Goal: Task Accomplishment & Management: Complete application form

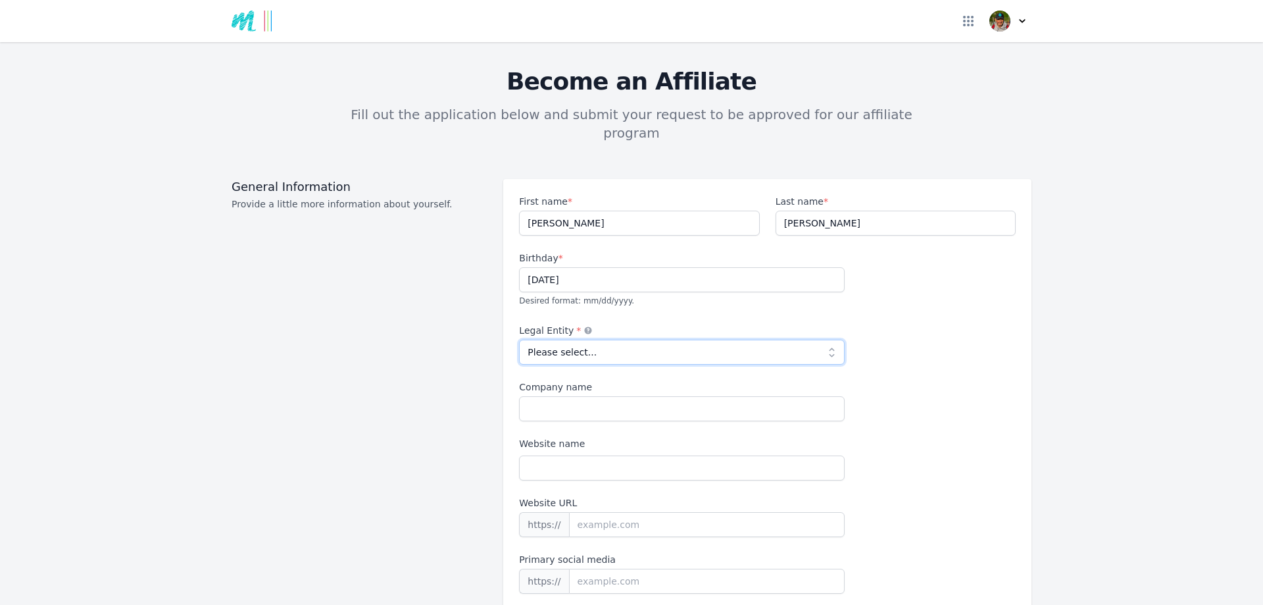
click at [576, 339] on select "Please select... Individual Partnership Corporation Sole Proprietorship Foreign…" at bounding box center [682, 351] width 326 height 25
select select "individual"
click at [519, 339] on select "Please select... Individual Partnership Corporation Sole Proprietorship Foreign…" at bounding box center [682, 351] width 326 height 25
click at [544, 396] on input "Company name" at bounding box center [682, 408] width 326 height 25
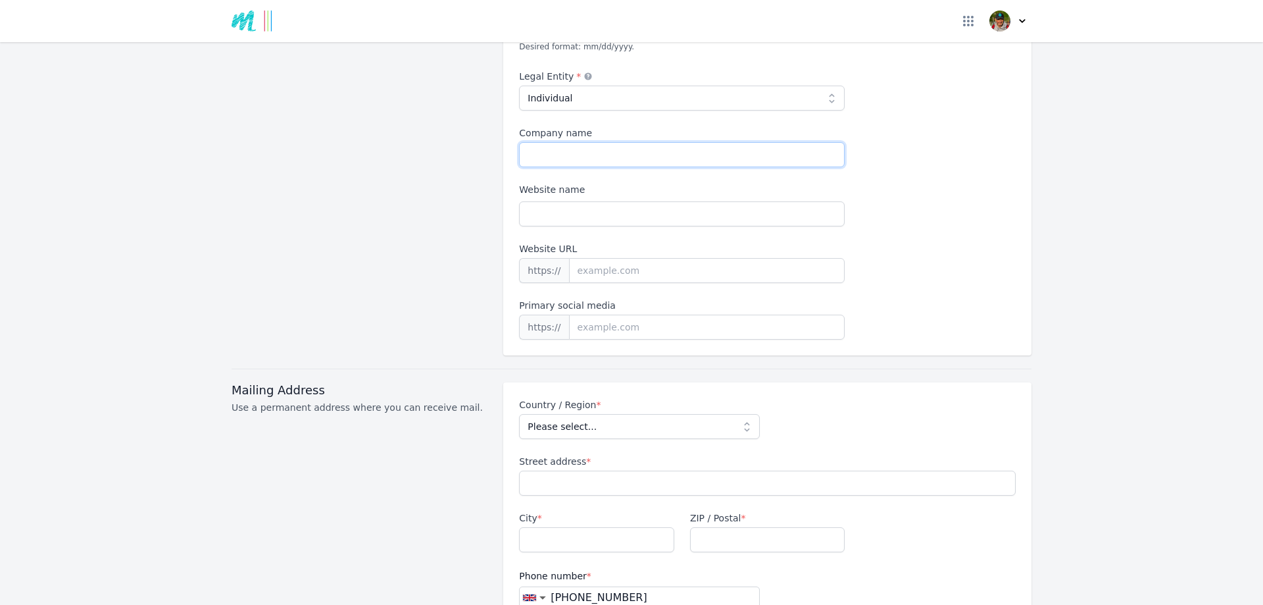
scroll to position [329, 0]
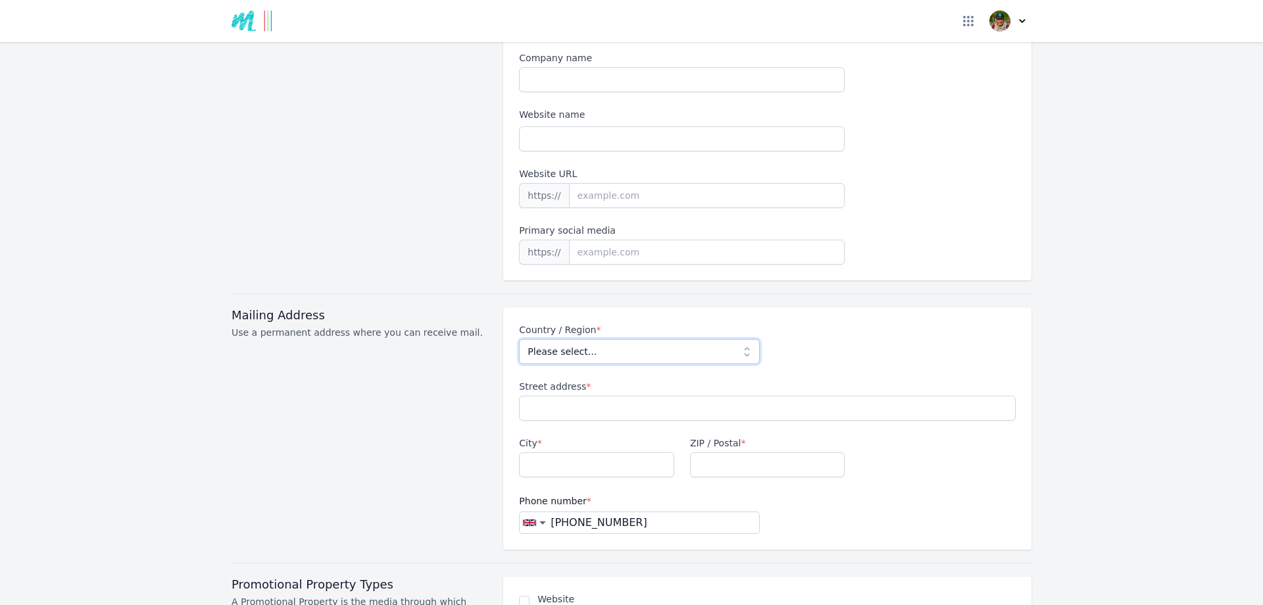
click at [555, 339] on select "Please select... [GEOGRAPHIC_DATA] [GEOGRAPHIC_DATA] [GEOGRAPHIC_DATA] [US_STAT…" at bounding box center [639, 351] width 240 height 25
select select "GB"
click at [519, 339] on select "Please select... [GEOGRAPHIC_DATA] [GEOGRAPHIC_DATA] [GEOGRAPHIC_DATA] [US_STAT…" at bounding box center [639, 351] width 240 height 25
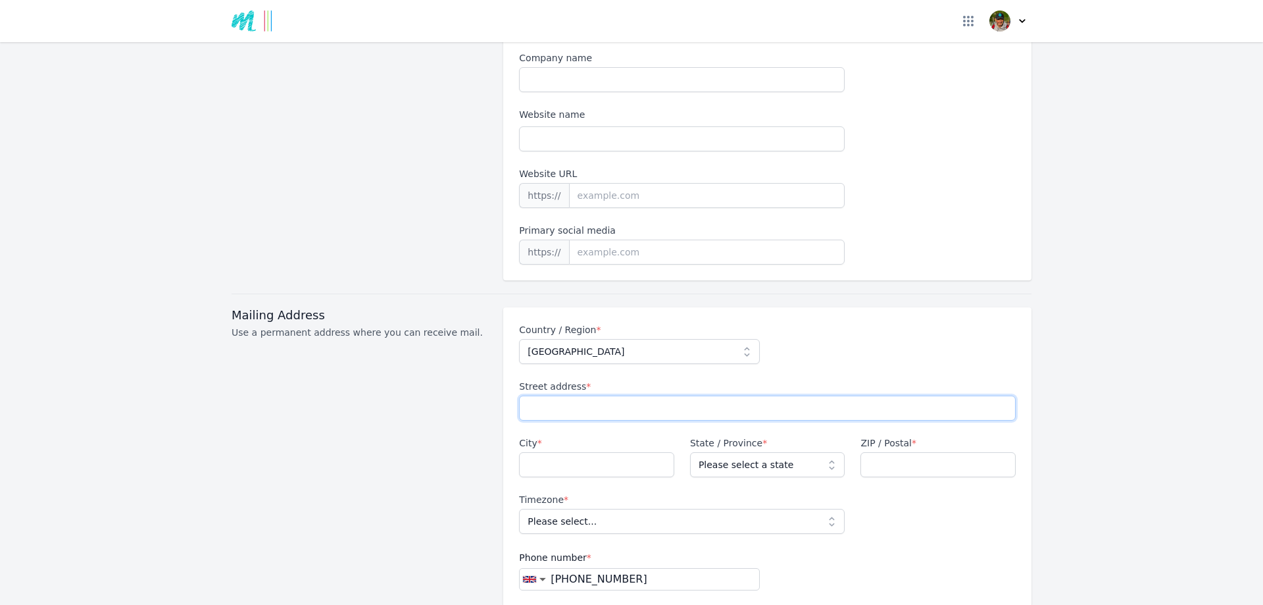
click at [578, 395] on input "Street address *" at bounding box center [767, 407] width 497 height 25
type input "[STREET_ADDRESS][PERSON_NAME]"
click at [564, 452] on input "City *" at bounding box center [596, 464] width 155 height 25
type input "[GEOGRAPHIC_DATA]"
click at [733, 452] on select "Please select a state [GEOGRAPHIC_DATA] [GEOGRAPHIC_DATA] [GEOGRAPHIC_DATA] [GE…" at bounding box center [767, 464] width 155 height 25
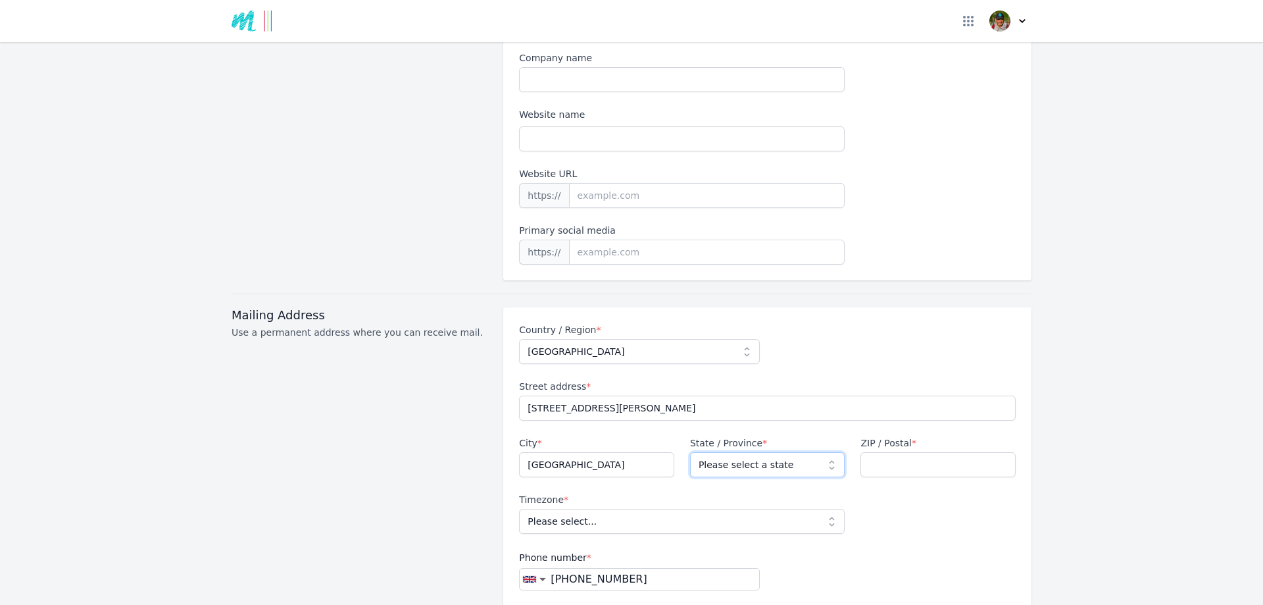
select select "NTH"
click at [690, 452] on select "Please select a state [GEOGRAPHIC_DATA] [GEOGRAPHIC_DATA] [GEOGRAPHIC_DATA] [GE…" at bounding box center [767, 464] width 155 height 25
click at [893, 452] on input "ZIP / Postal *" at bounding box center [937, 464] width 155 height 25
type input "NN2 6NY"
click at [610, 508] on select "Please select... [GEOGRAPHIC_DATA]/[GEOGRAPHIC_DATA]" at bounding box center [682, 520] width 326 height 25
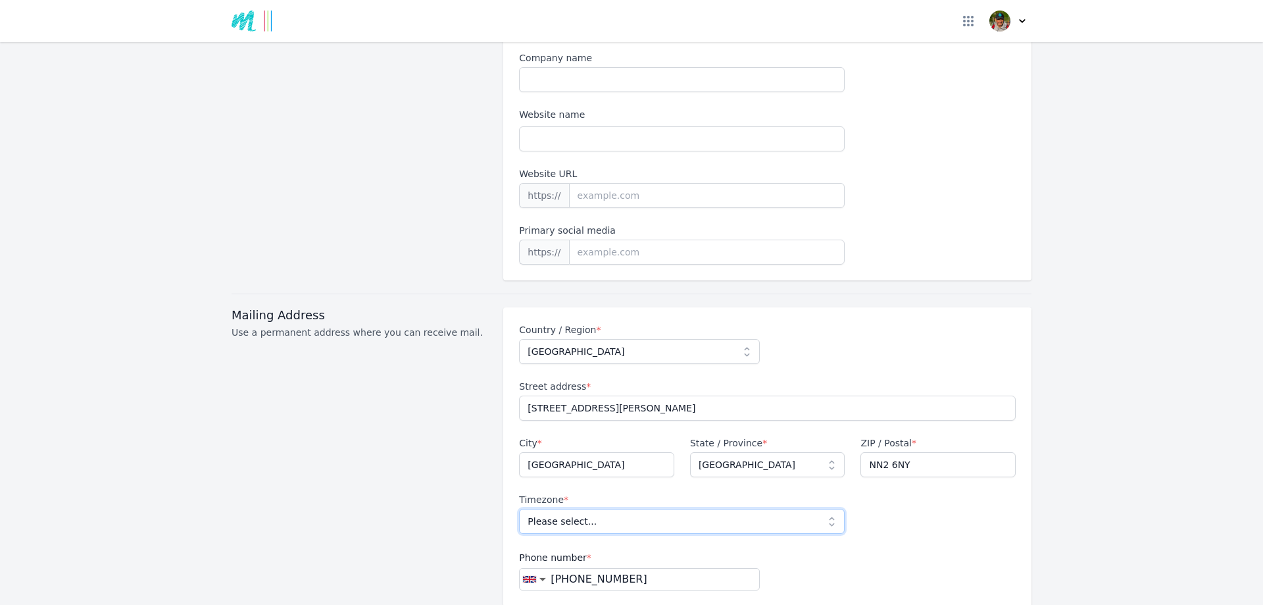
select select "Europe/[GEOGRAPHIC_DATA]"
click at [519, 508] on select "Please select... [GEOGRAPHIC_DATA]/[GEOGRAPHIC_DATA]" at bounding box center [682, 520] width 326 height 25
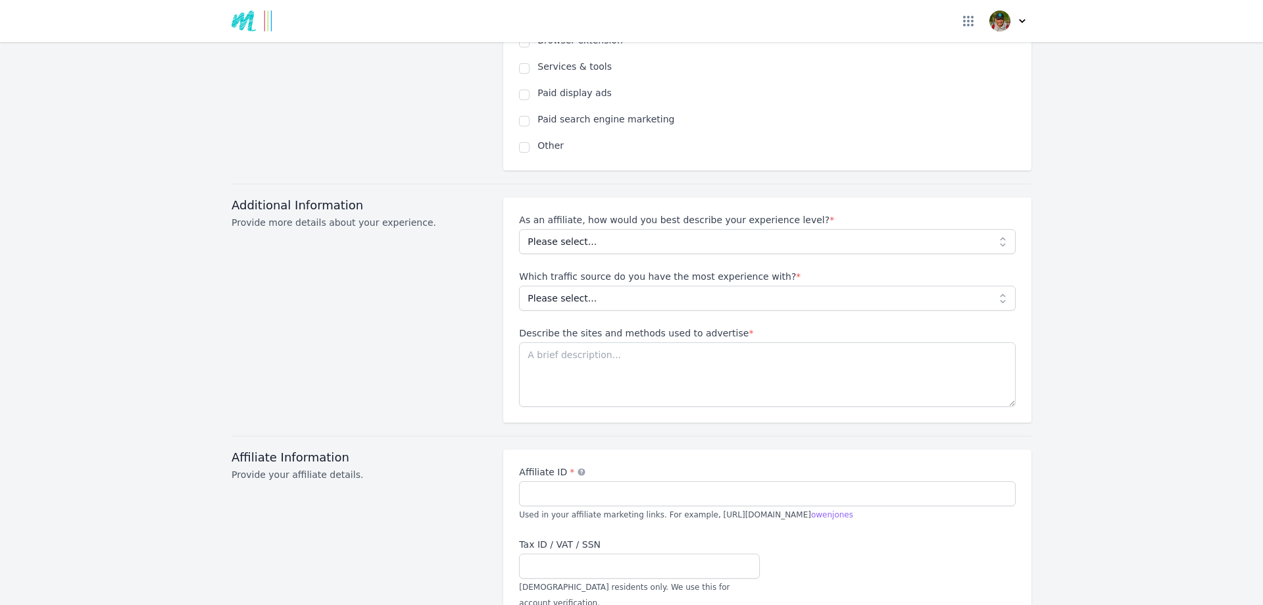
scroll to position [1052, 0]
click at [634, 226] on select "Please select... Beginner Intermediate Expert" at bounding box center [767, 238] width 497 height 25
select select "Beginner"
click at [519, 226] on select "Please select... Beginner Intermediate Expert" at bounding box center [767, 238] width 497 height 25
click at [561, 339] on textarea "Describe the sites and methods used to advertise *" at bounding box center [767, 371] width 497 height 64
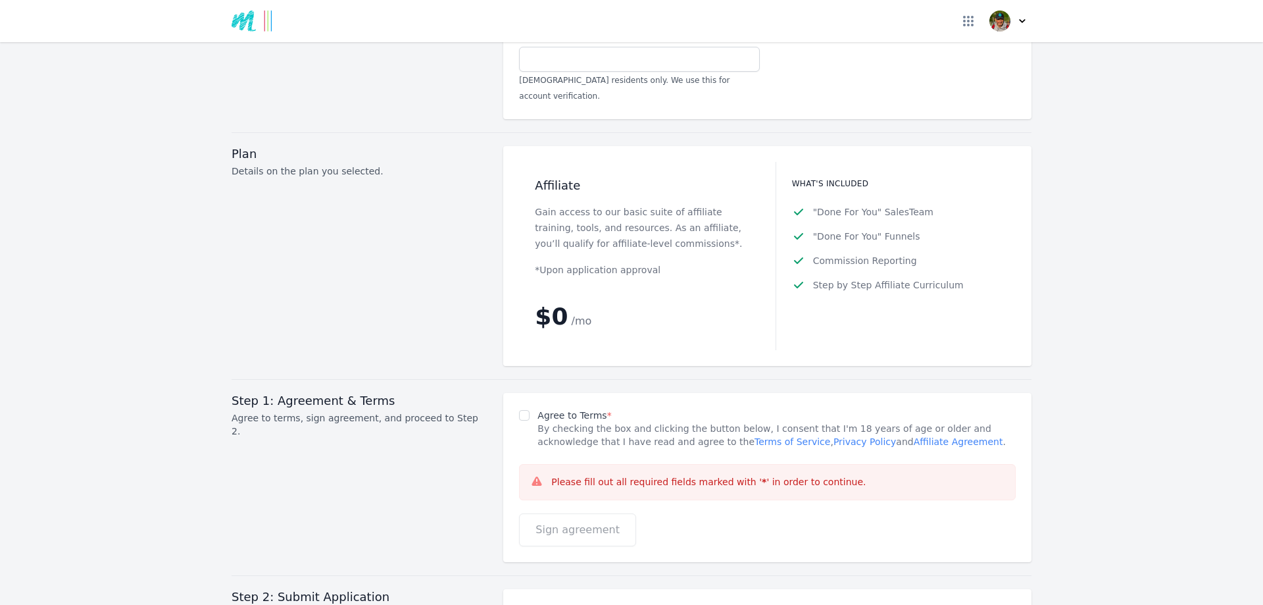
scroll to position [1579, 0]
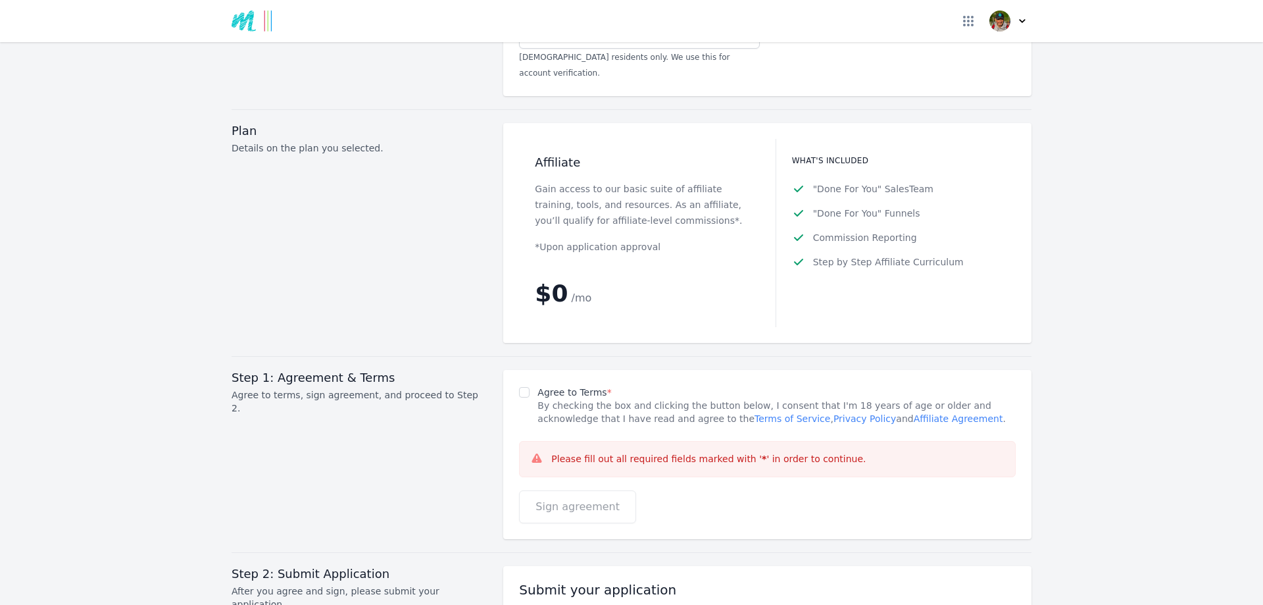
type textarea "Facebook, LinkedIn, possible YouTube"
click at [519, 387] on input "Agree to Terms *" at bounding box center [524, 392] width 11 height 11
checkbox input "true"
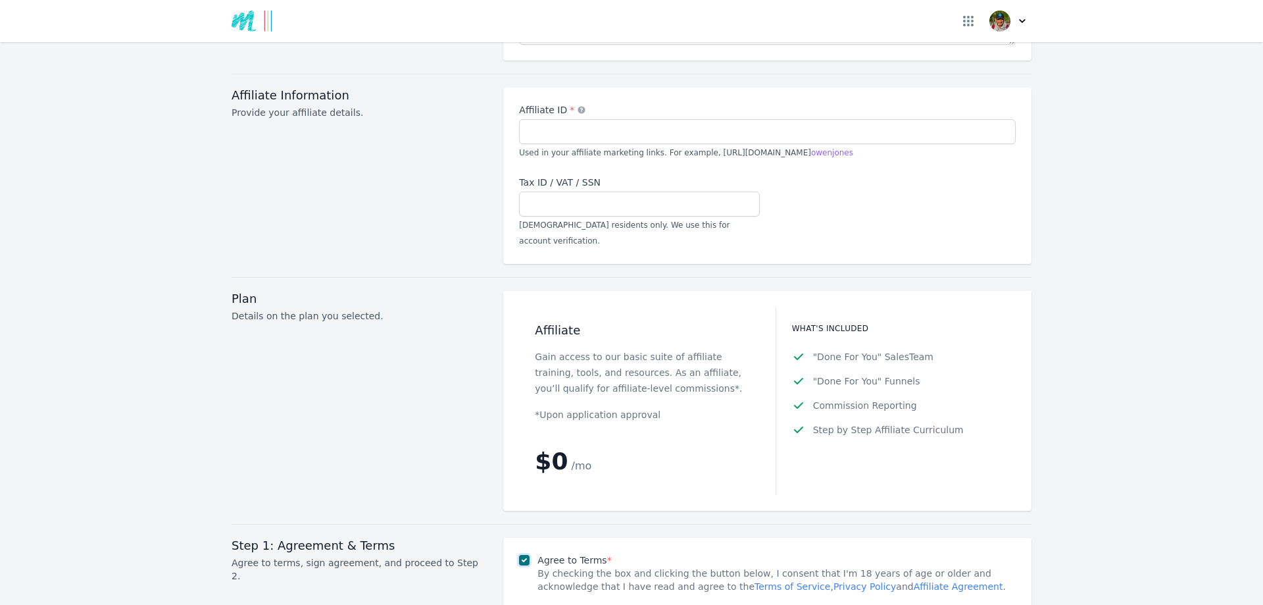
scroll to position [1439, 0]
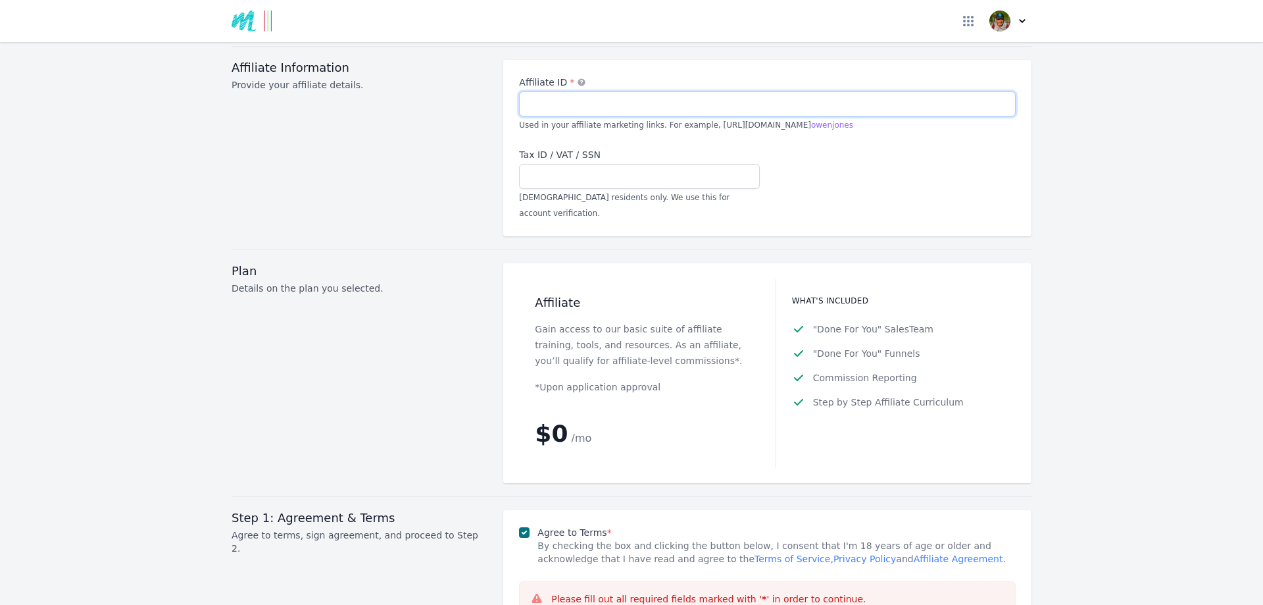
click at [567, 91] on input "Affiliate ID *" at bounding box center [767, 103] width 497 height 25
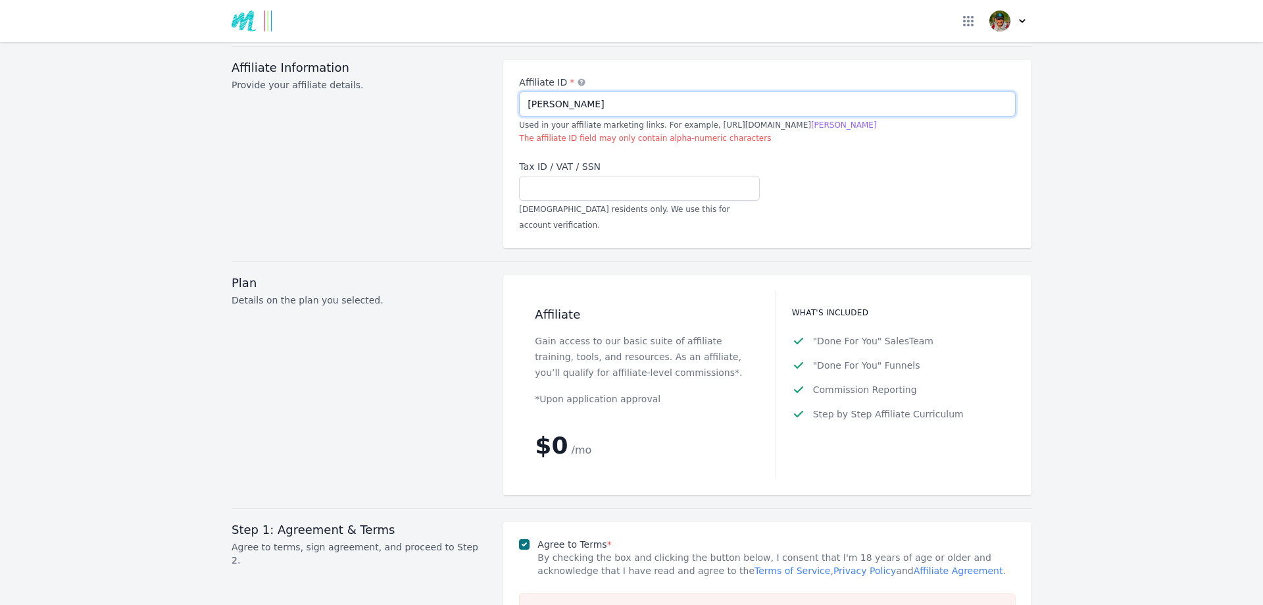
click at [549, 91] on input "[PERSON_NAME]" at bounding box center [767, 103] width 497 height 25
click at [520, 91] on input "OwenJones" at bounding box center [767, 103] width 497 height 25
drag, startPoint x: 580, startPoint y: 82, endPoint x: 483, endPoint y: 84, distance: 97.4
click at [483, 84] on div "Affiliate Information Provide your affiliate details. Affiliate ID * OwenJones …" at bounding box center [632, 154] width 800 height 188
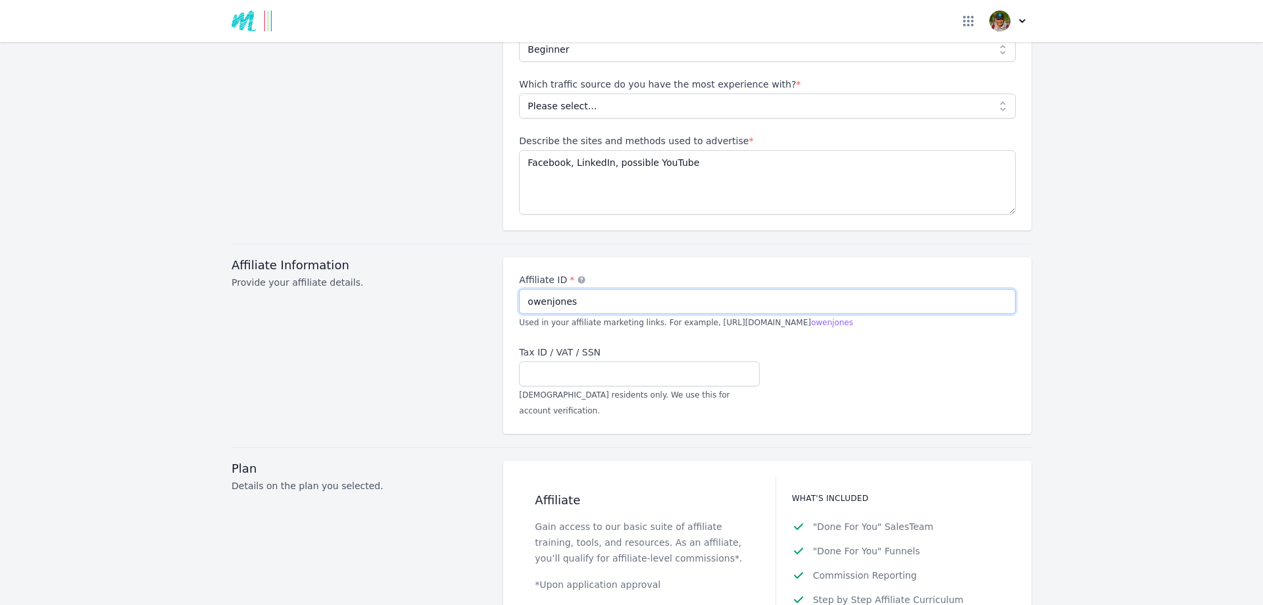
scroll to position [1044, 0]
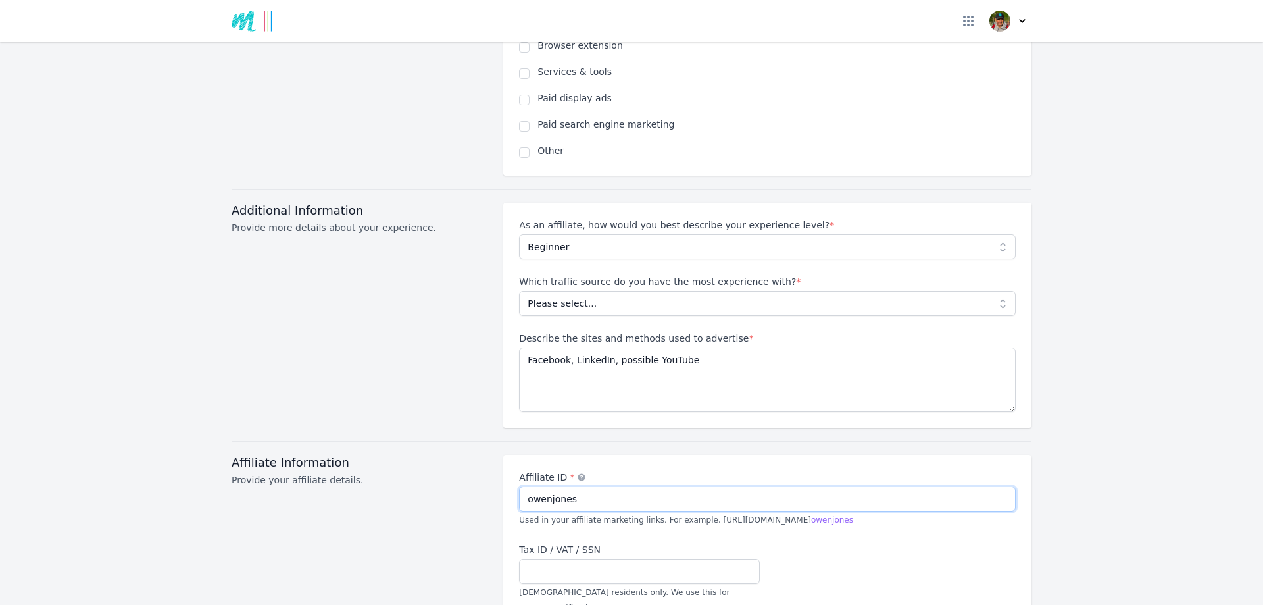
type input "owenjones"
click at [604, 291] on select "Please select... No experience Social media Pay per click Media buying Organic …" at bounding box center [767, 303] width 497 height 25
select select "Social media"
click at [519, 291] on select "Please select... No experience Social media Pay per click Media buying Organic …" at bounding box center [767, 303] width 497 height 25
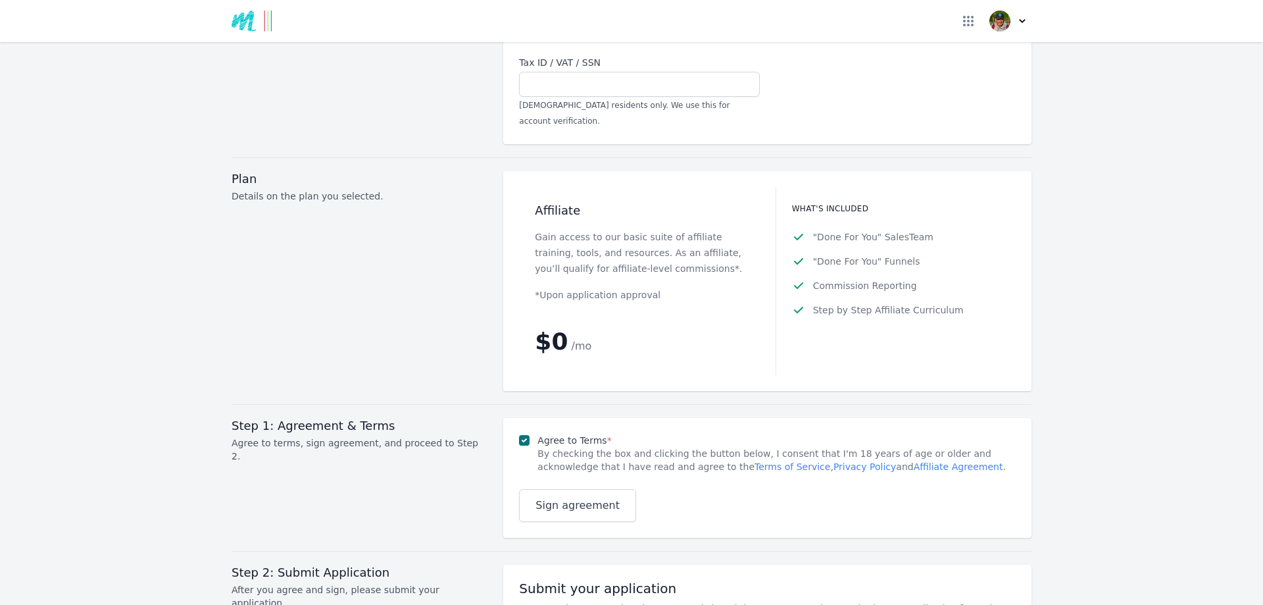
scroll to position [1587, 0]
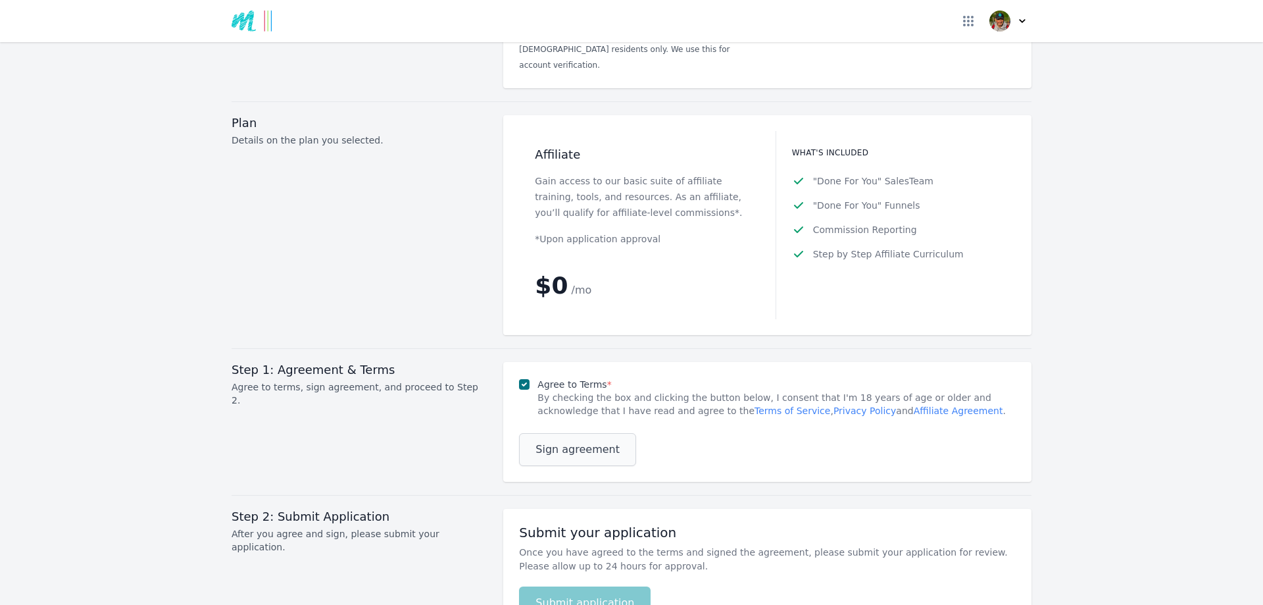
click at [564, 441] on span "Sign agreement" at bounding box center [577, 449] width 84 height 16
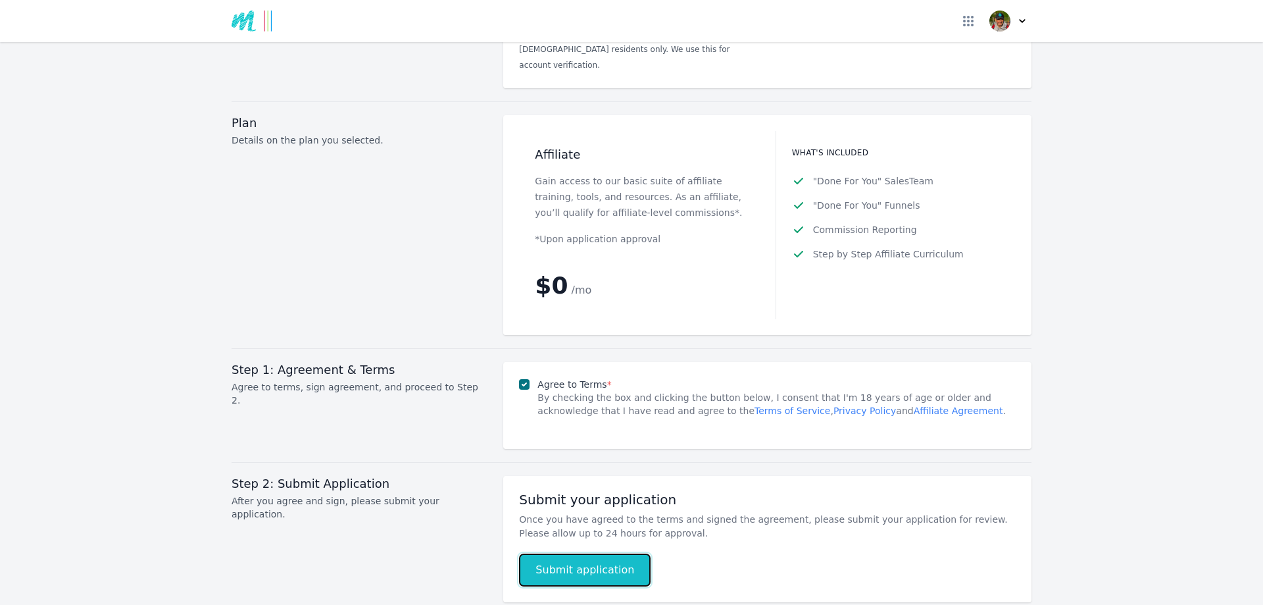
click at [593, 553] on button "Submit application" at bounding box center [585, 569] width 132 height 33
